Goal: Transaction & Acquisition: Purchase product/service

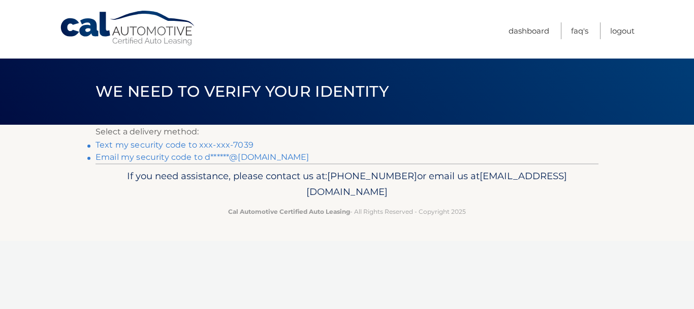
click at [172, 144] on link "Text my security code to xxx-xxx-7039" at bounding box center [175, 145] width 158 height 10
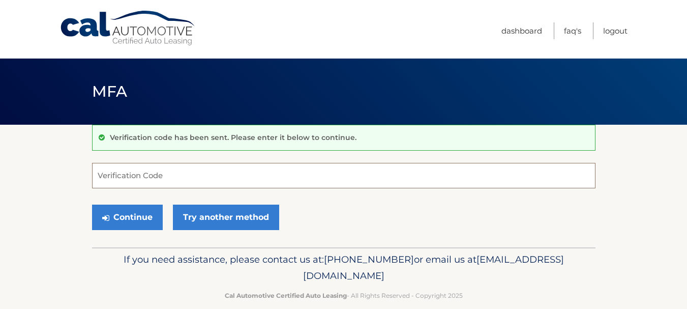
click at [170, 176] on input "Verification Code" at bounding box center [343, 175] width 503 height 25
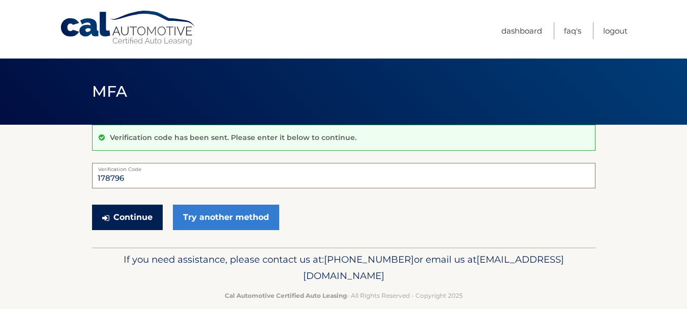
type input "178796"
click at [112, 221] on button "Continue" at bounding box center [127, 216] width 71 height 25
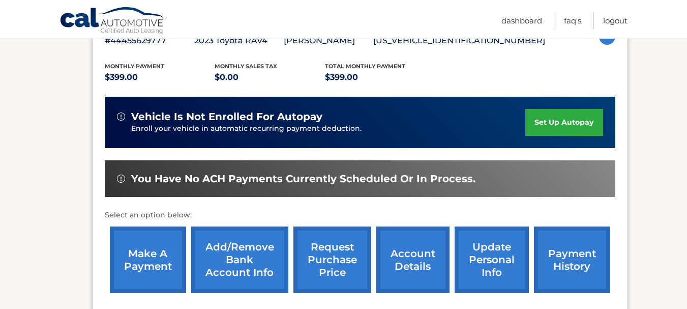
scroll to position [203, 0]
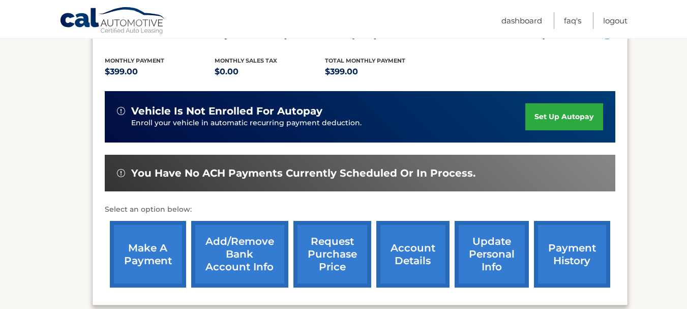
click at [566, 261] on link "payment history" at bounding box center [572, 254] width 76 height 67
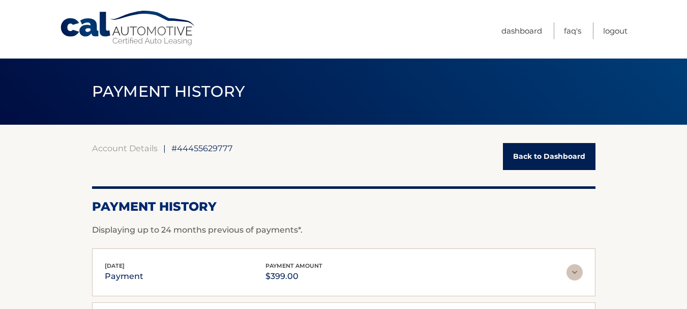
click at [540, 162] on link "Back to Dashboard" at bounding box center [549, 156] width 93 height 27
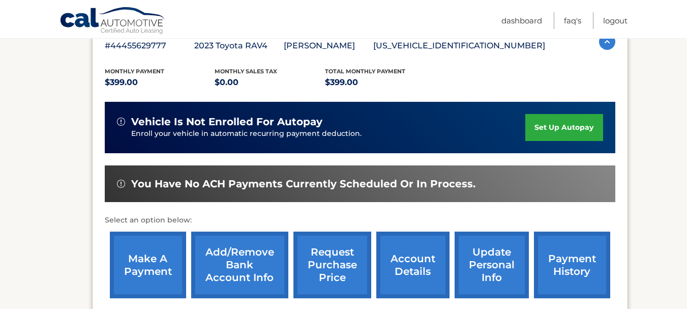
scroll to position [203, 0]
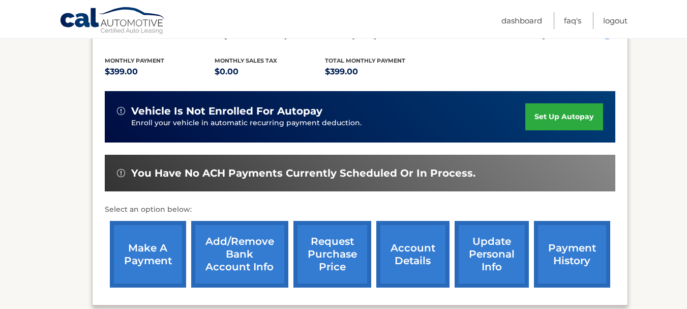
click at [145, 248] on link "make a payment" at bounding box center [148, 254] width 76 height 67
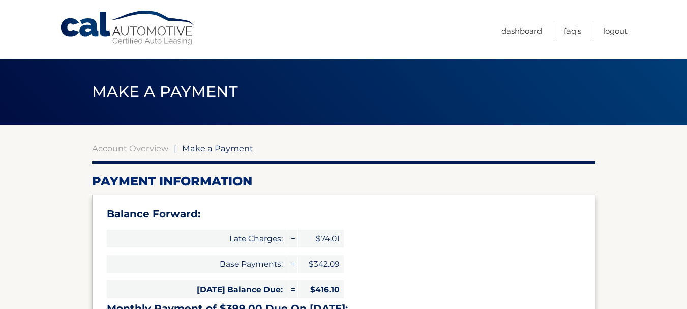
select select "NGU0ZmJhZDAtNzg1Mi00NWQwLWJjOGEtNzg0Y2NmOGZmMzAw"
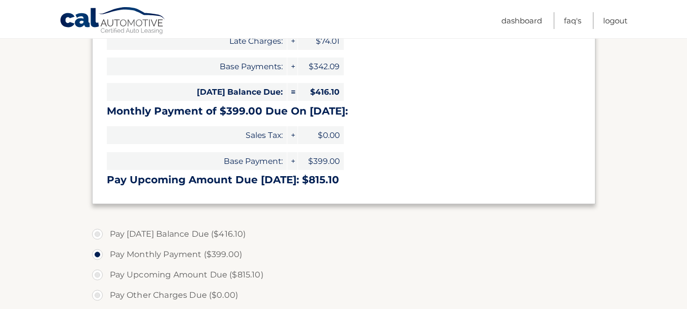
scroll to position [254, 0]
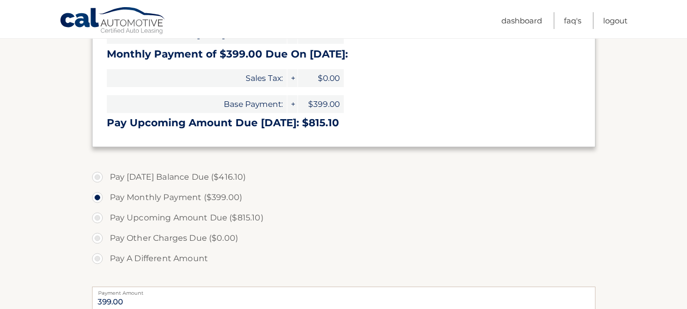
click at [98, 175] on label "Pay [DATE] Balance Due ($416.10)" at bounding box center [343, 177] width 503 height 20
click at [98, 175] on input "Pay [DATE] Balance Due ($416.10)" at bounding box center [101, 175] width 10 height 16
radio input "true"
type input "416.10"
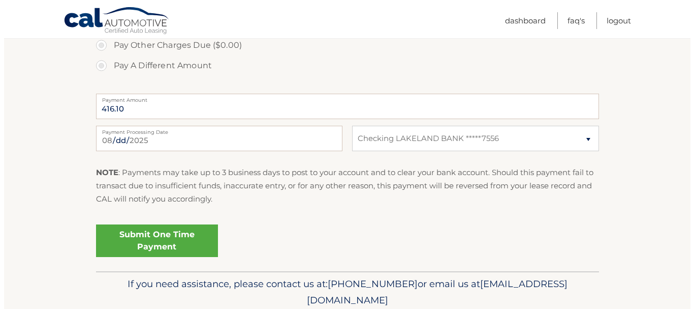
scroll to position [458, 0]
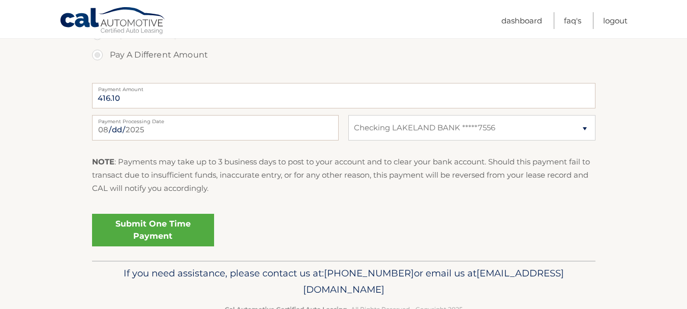
click at [137, 227] on link "Submit One Time Payment" at bounding box center [153, 230] width 122 height 33
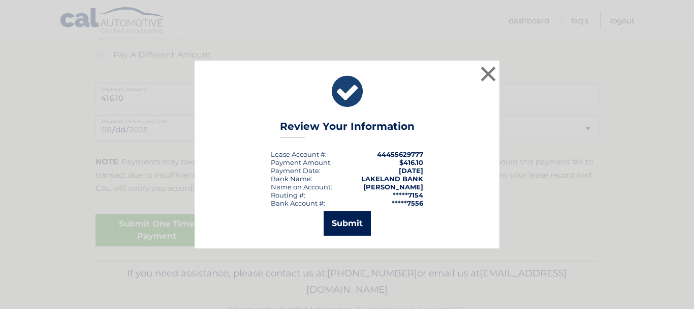
click at [356, 223] on button "Submit" at bounding box center [347, 223] width 47 height 24
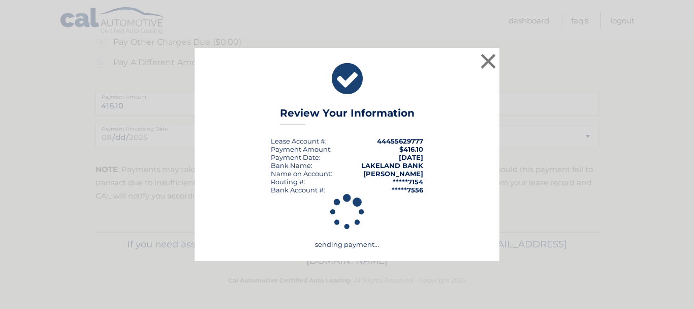
scroll to position [450, 0]
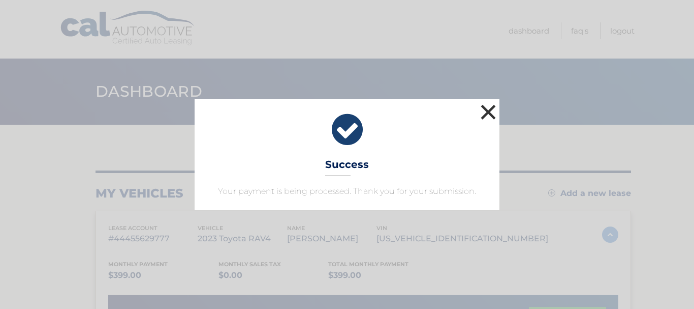
click at [491, 109] on button "×" at bounding box center [488, 112] width 20 height 20
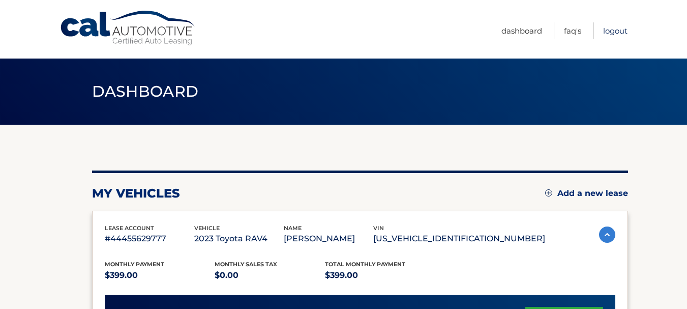
click at [607, 29] on link "Logout" at bounding box center [615, 30] width 24 height 17
